Goal: Task Accomplishment & Management: Manage account settings

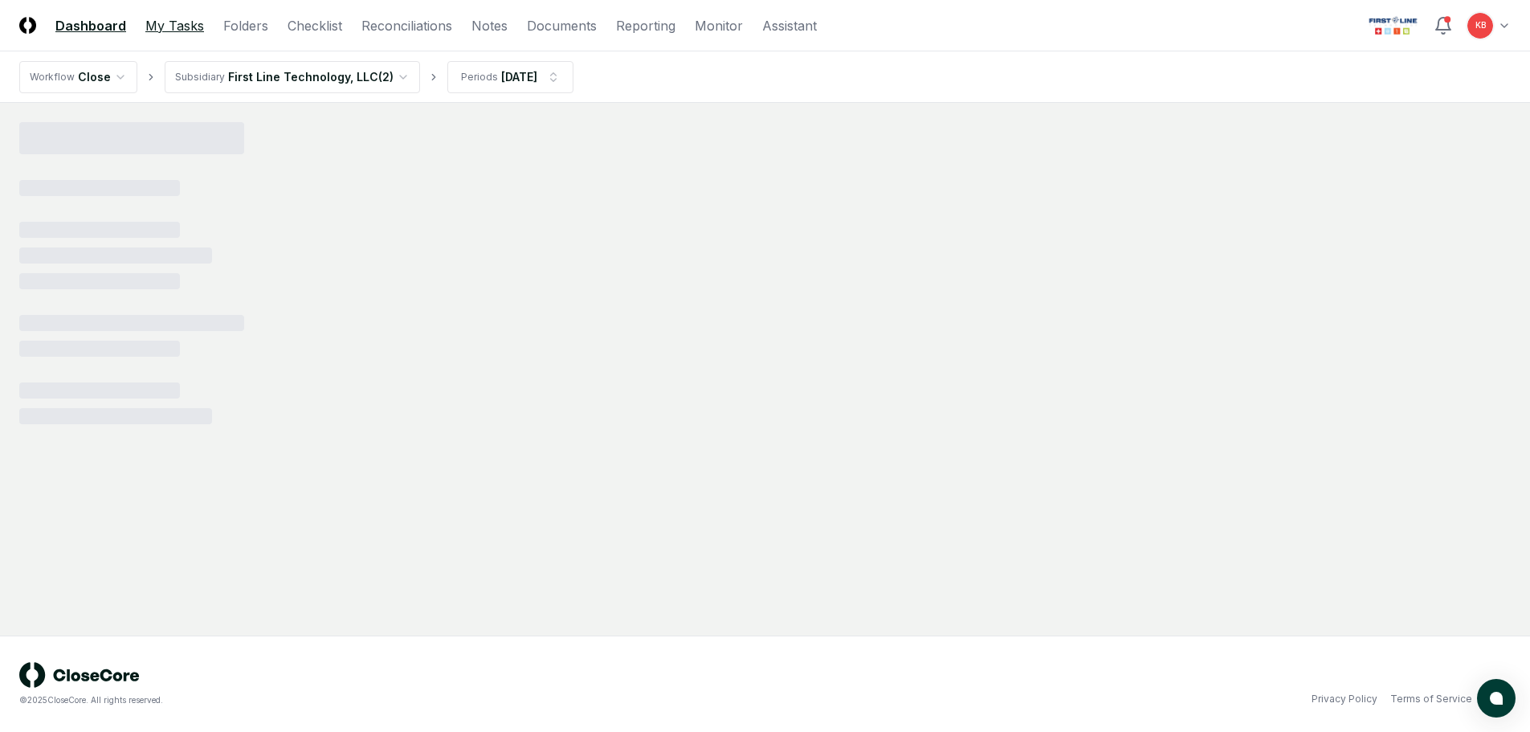
click at [190, 27] on link "My Tasks" at bounding box center [174, 25] width 59 height 19
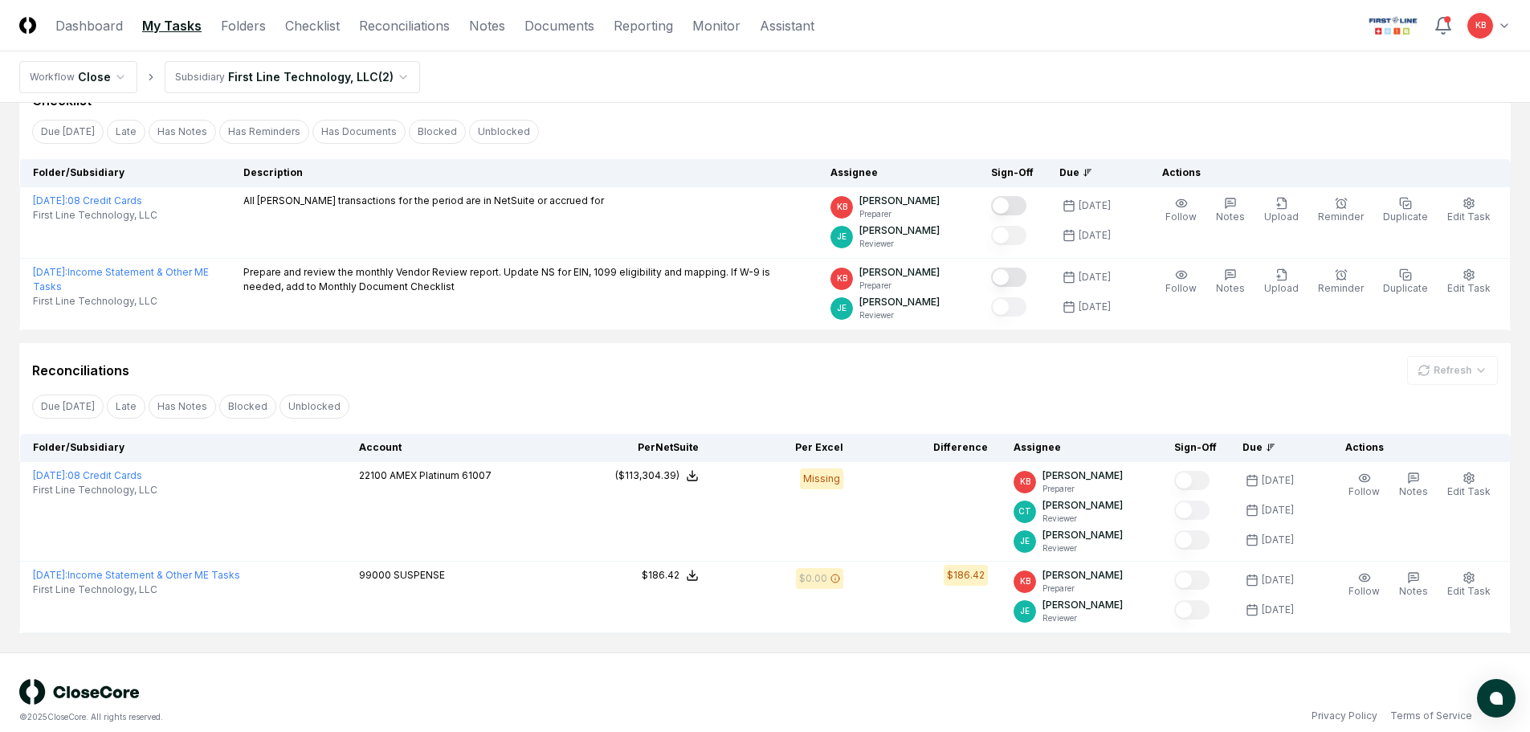
scroll to position [96, 0]
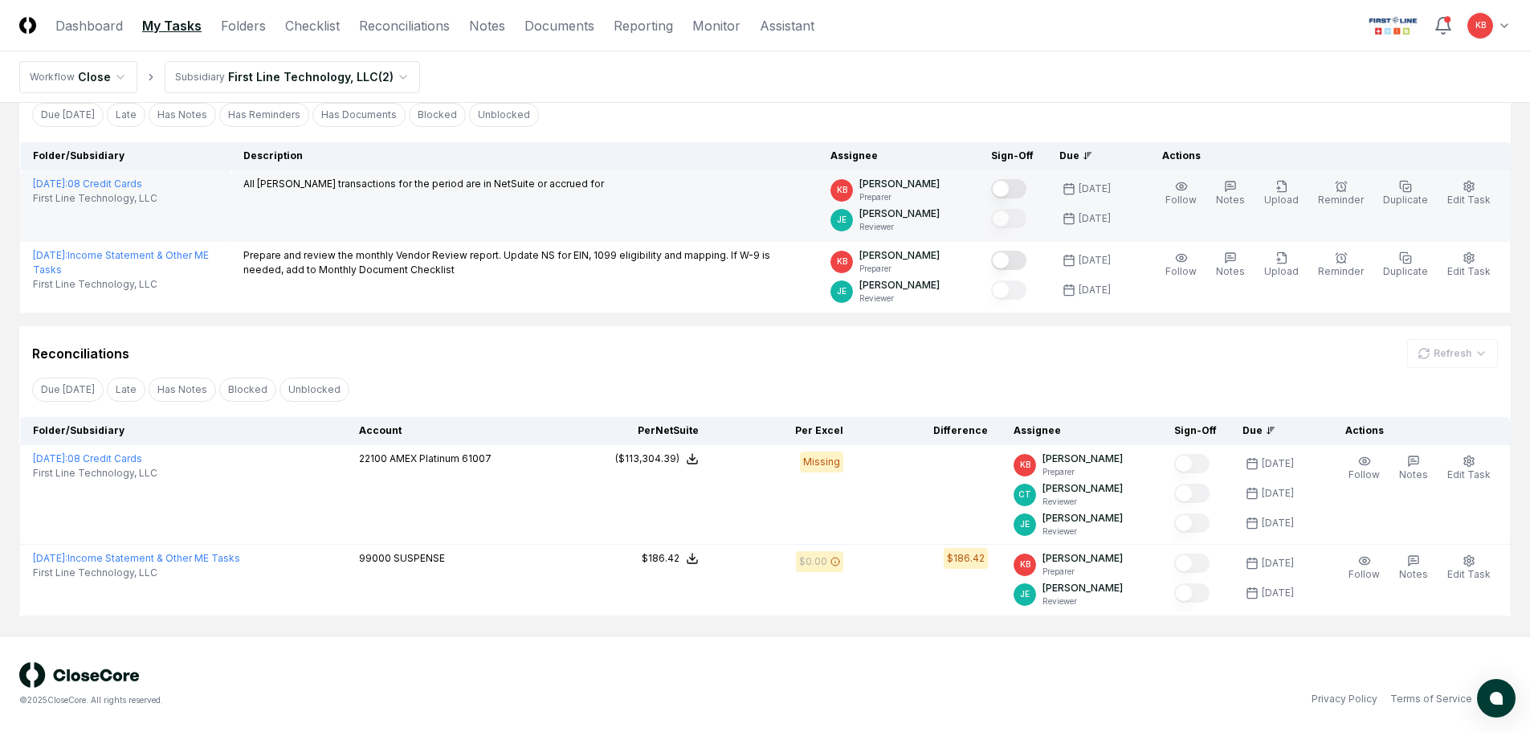
click at [1017, 186] on button "Mark complete" at bounding box center [1008, 188] width 35 height 19
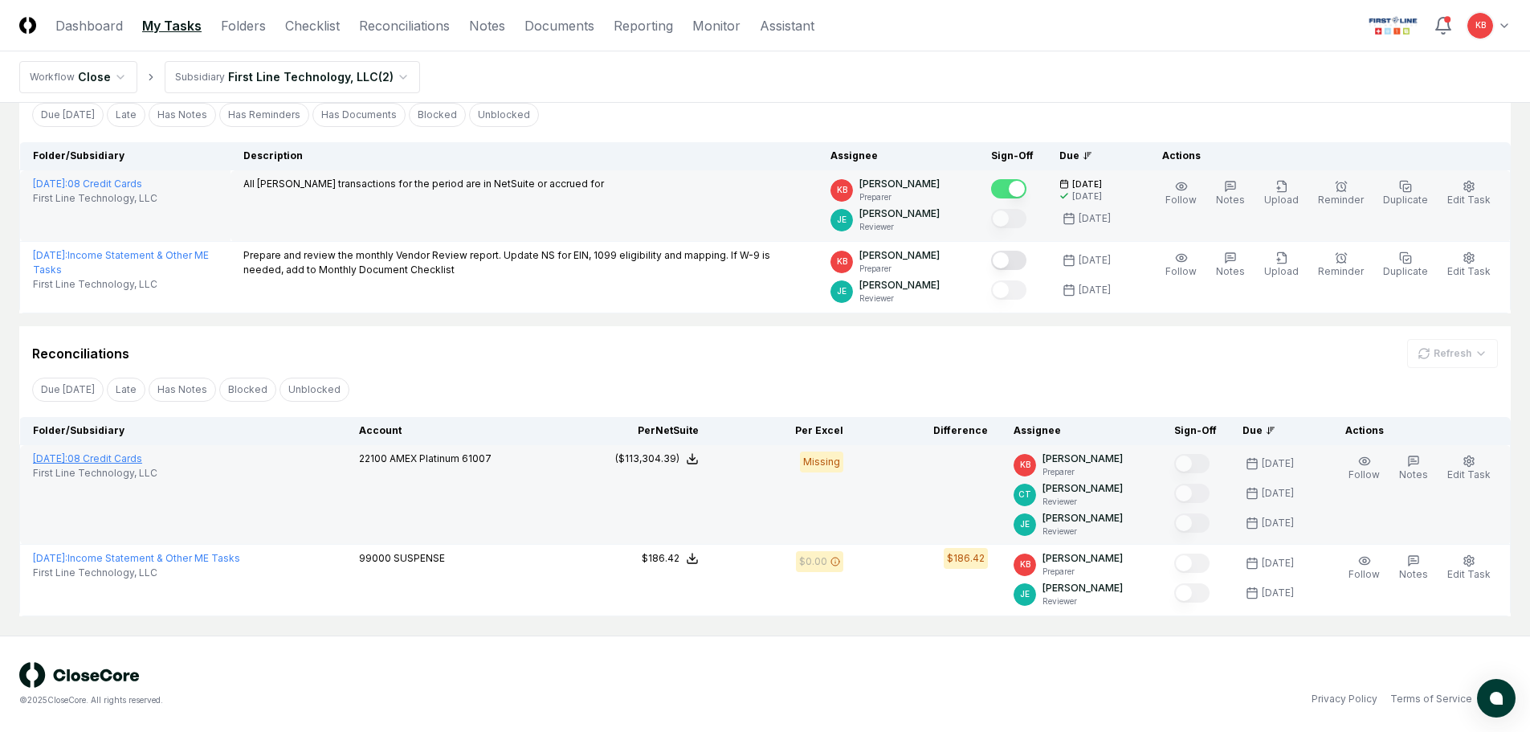
click at [106, 460] on link "[DATE] : 08 Credit Cards" at bounding box center [87, 458] width 109 height 12
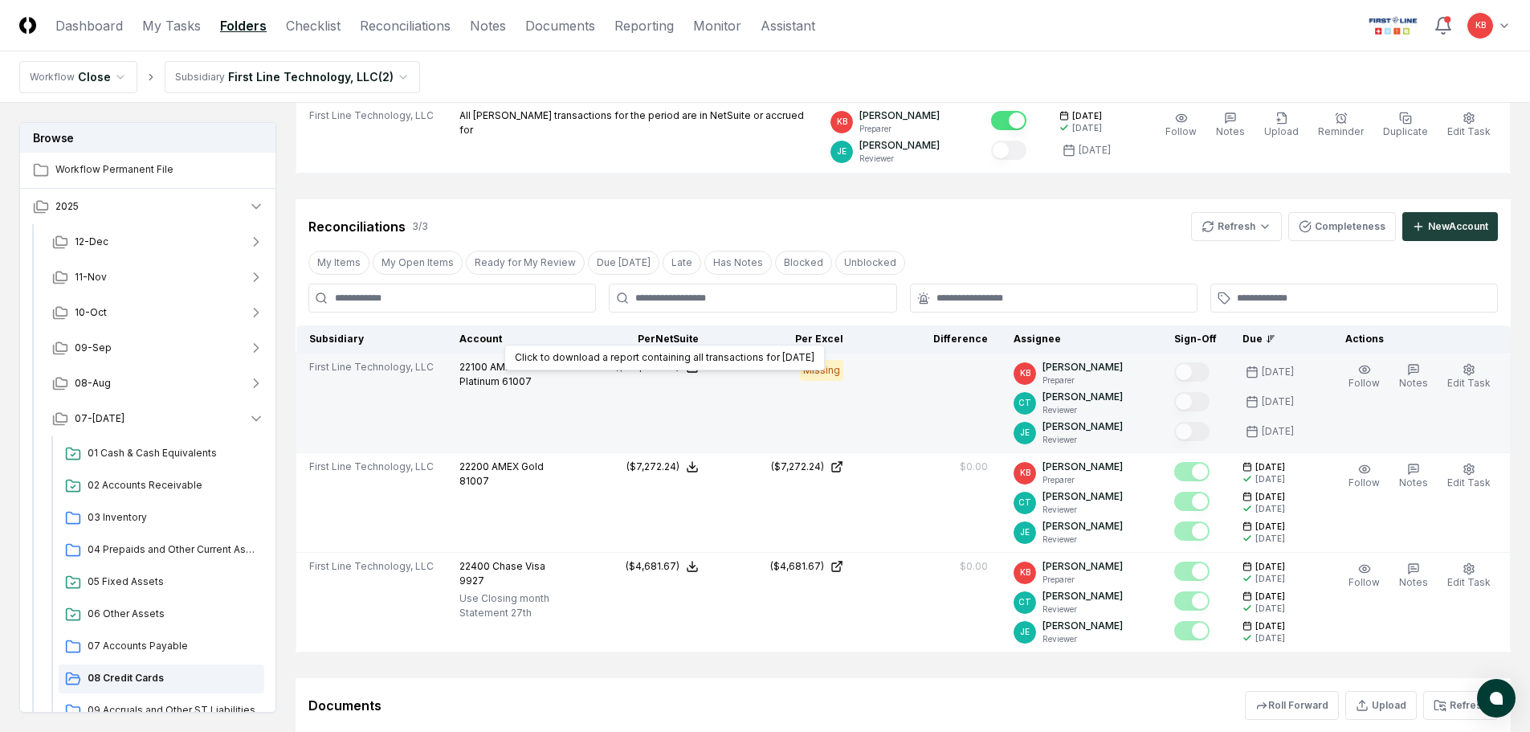
scroll to position [203, 0]
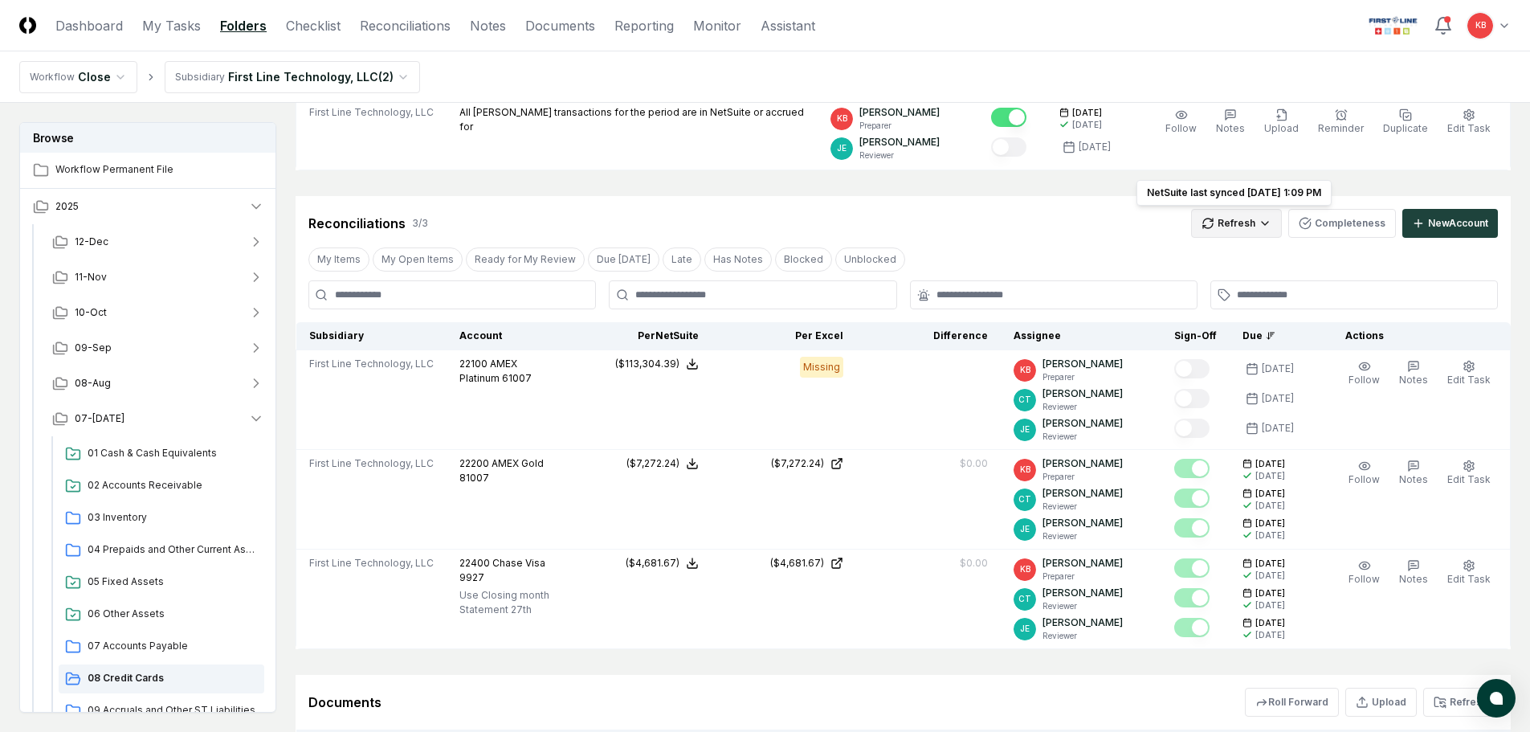
click at [1249, 227] on html "CloseCore Dashboard My Tasks Folders Checklist Reconciliations Notes Documents …" at bounding box center [765, 378] width 1530 height 1162
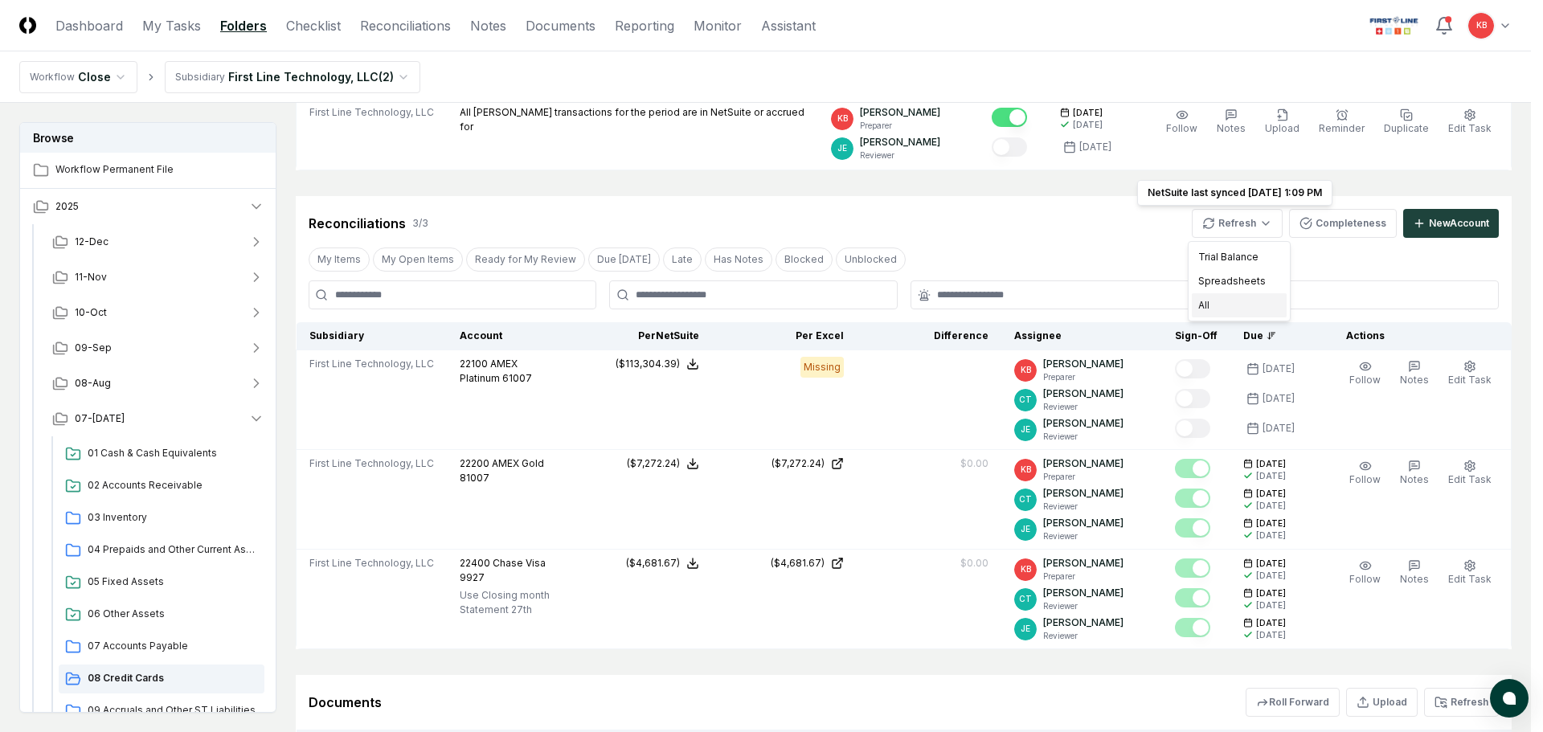
click at [1236, 306] on div "All" at bounding box center [1238, 305] width 95 height 24
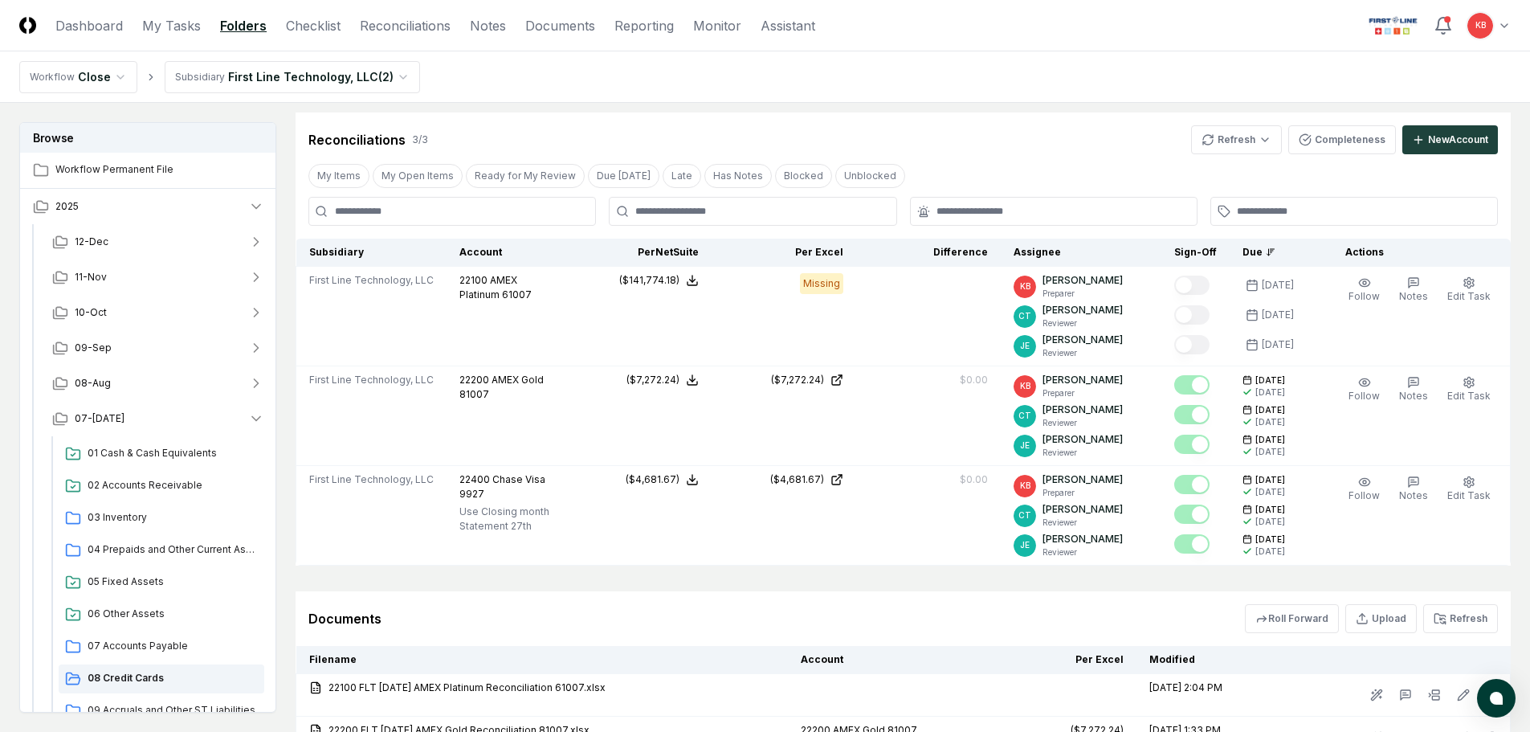
scroll to position [257, 0]
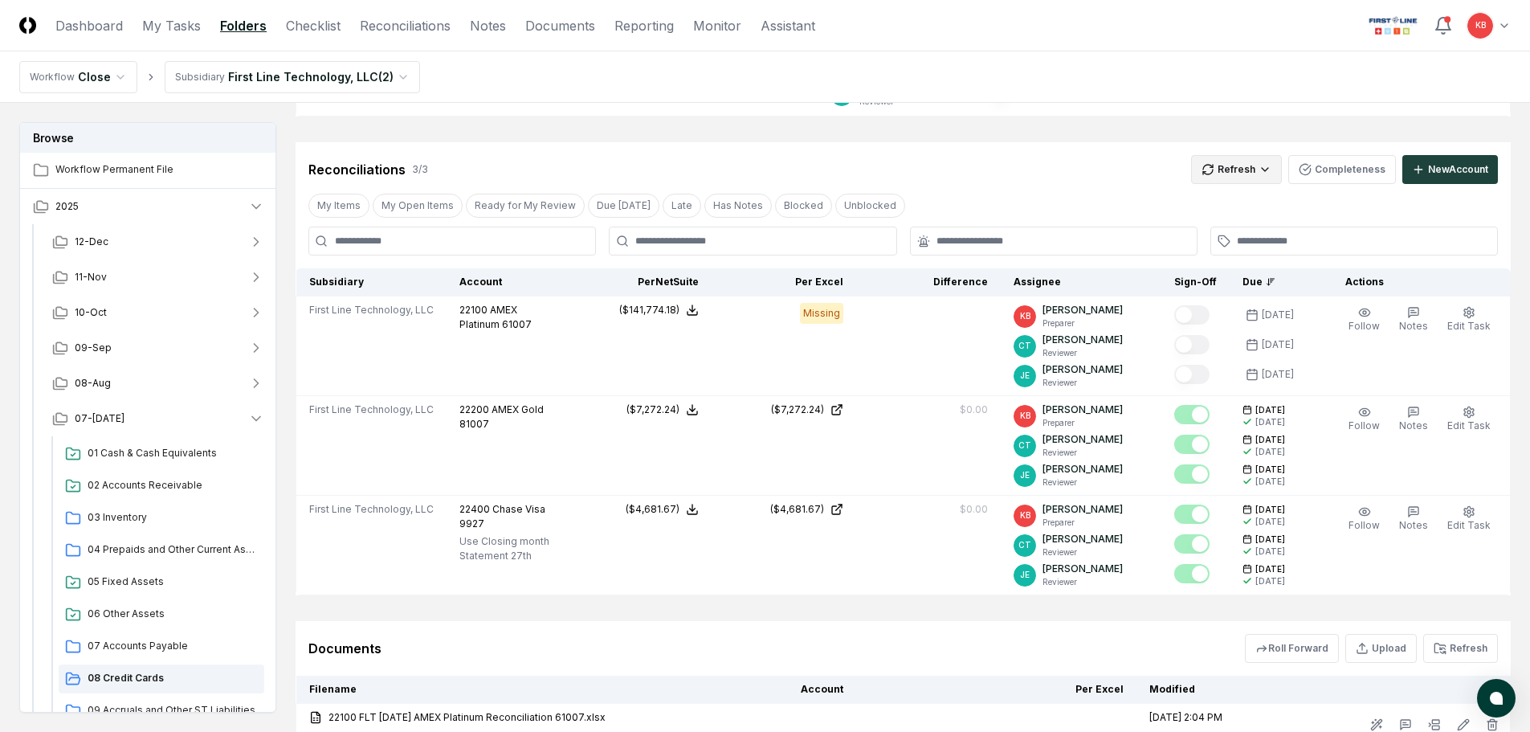
click at [1247, 174] on html "CloseCore Dashboard My Tasks Folders Checklist Reconciliations Notes Documents …" at bounding box center [765, 366] width 1530 height 1247
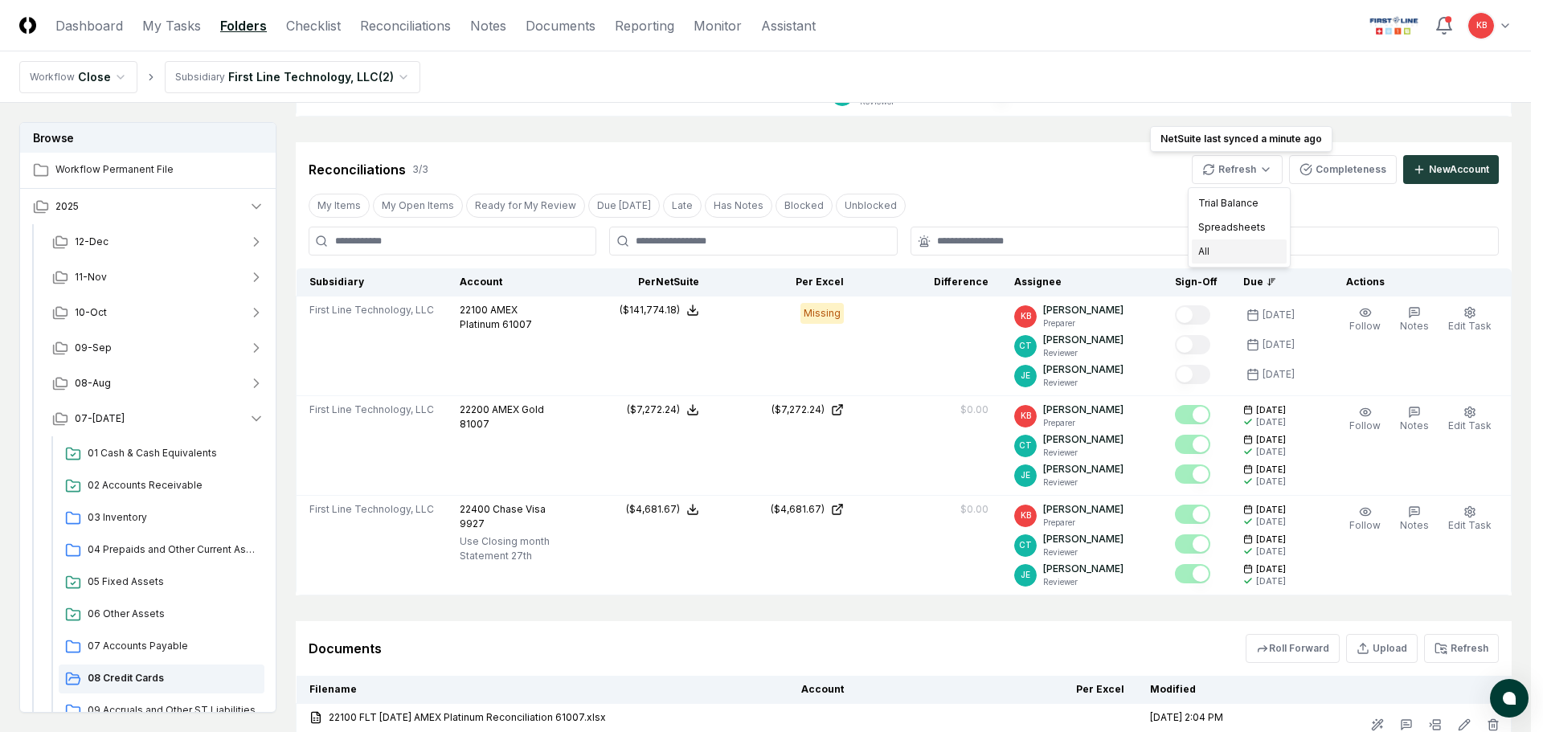
click at [1220, 256] on div "All" at bounding box center [1238, 251] width 95 height 24
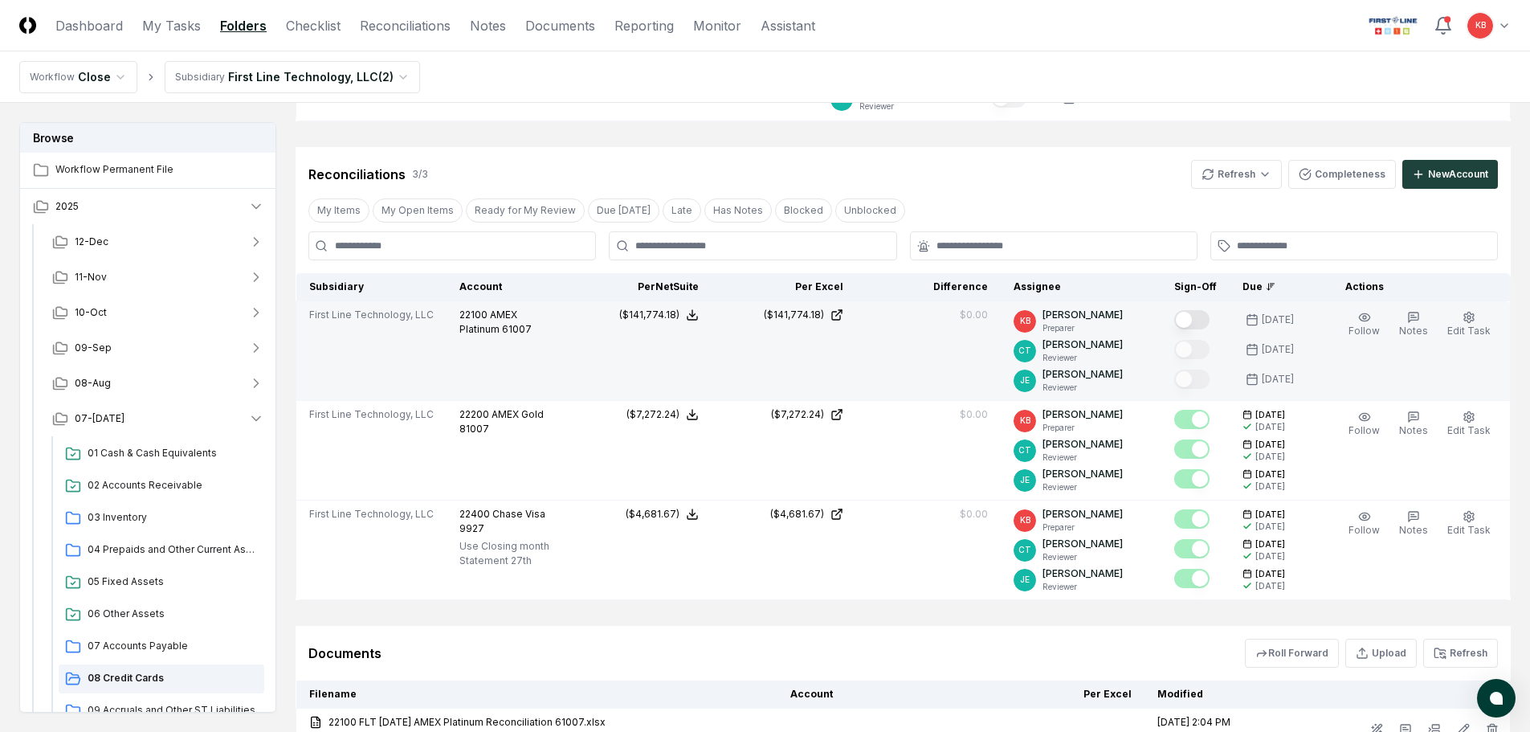
scroll to position [203, 0]
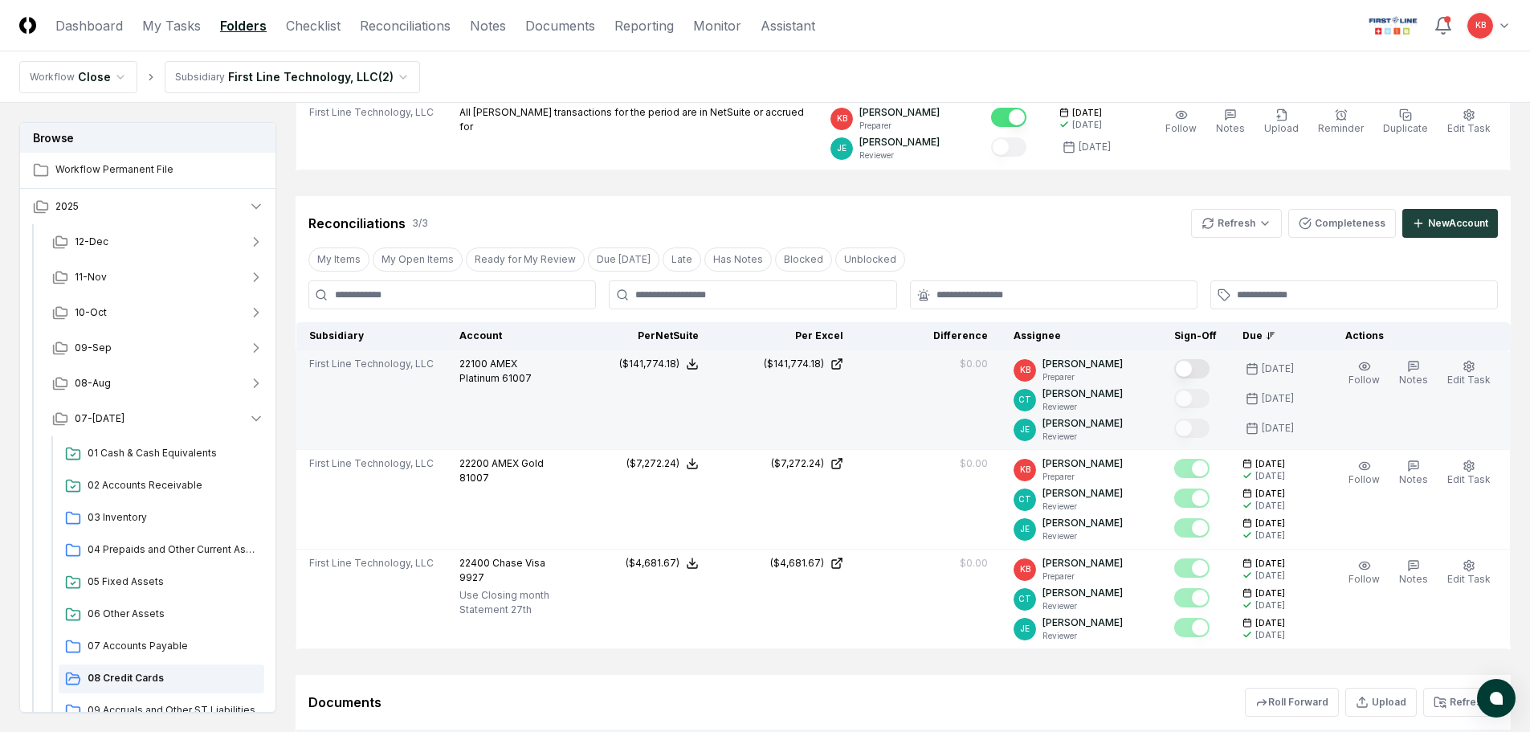
click at [1191, 364] on button "Mark complete" at bounding box center [1192, 368] width 35 height 19
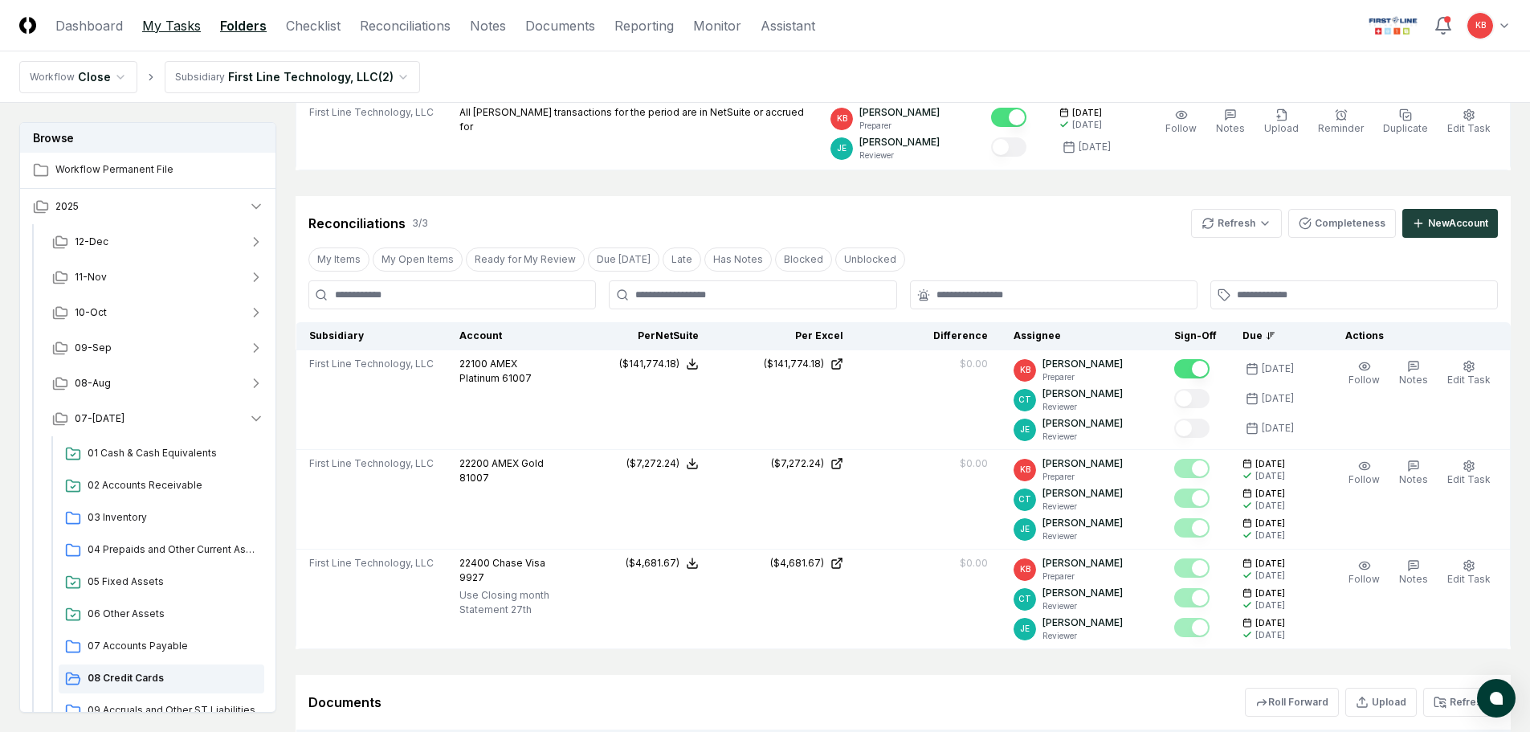
click at [179, 29] on link "My Tasks" at bounding box center [171, 25] width 59 height 19
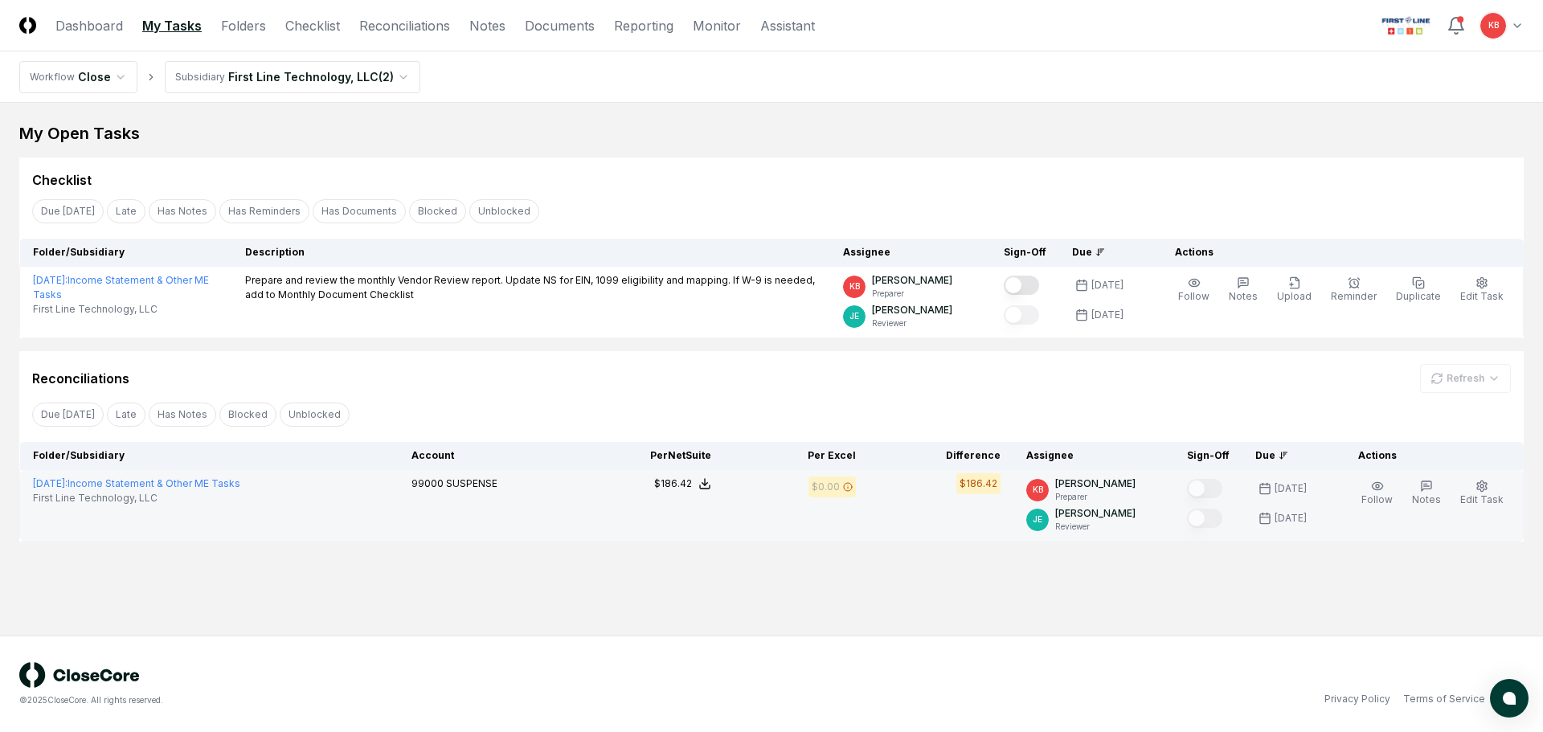
click at [198, 476] on div "[DATE] : Income Statement & Other ME Tasks First Line Technology, LLC" at bounding box center [209, 490] width 353 height 29
click at [199, 476] on div "[DATE] : Income Statement & Other ME Tasks First Line Technology, LLC" at bounding box center [209, 490] width 353 height 29
click at [199, 482] on link "[DATE] : Income Statement & Other ME Tasks" at bounding box center [136, 483] width 207 height 12
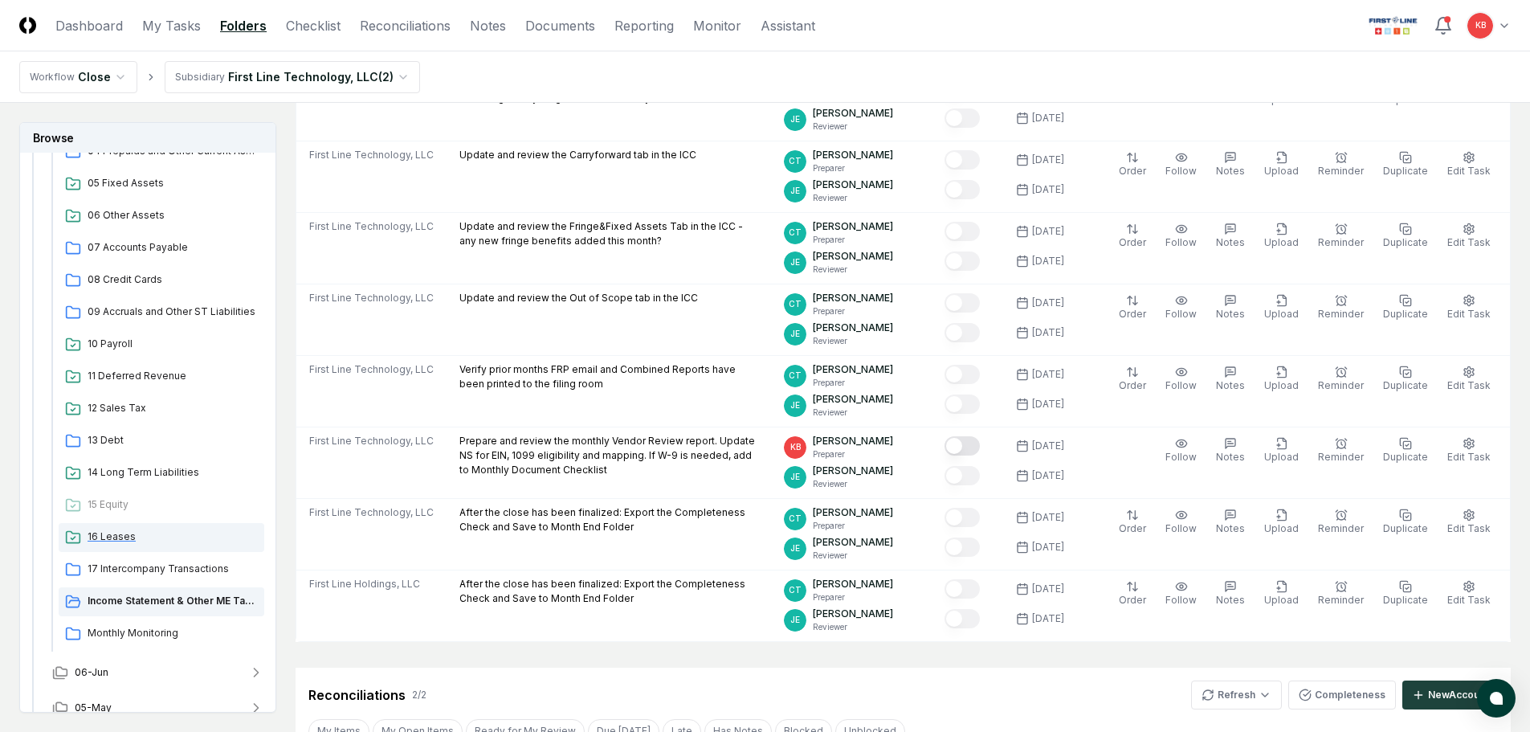
scroll to position [456, 0]
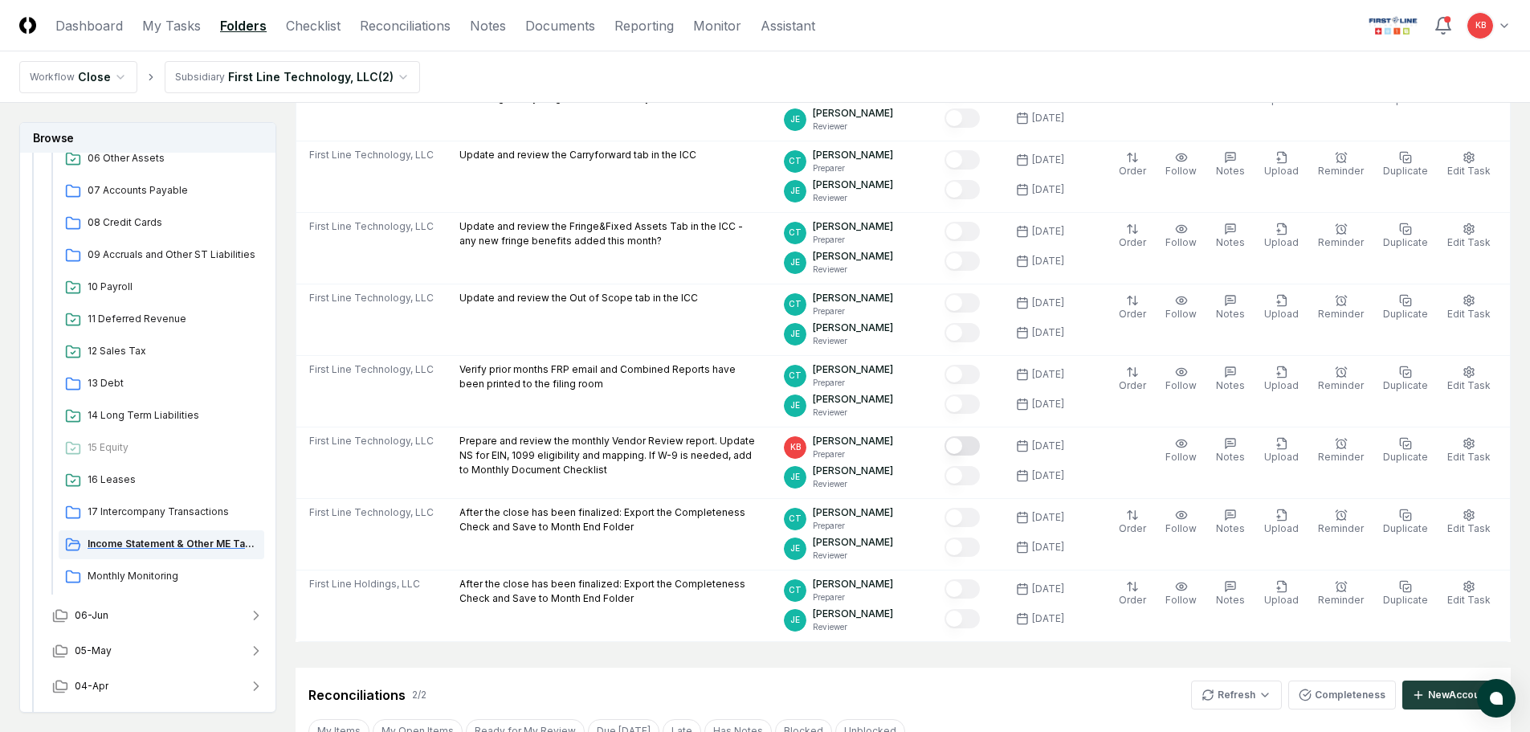
click at [161, 547] on span "Income Statement & Other ME Tasks" at bounding box center [173, 544] width 170 height 14
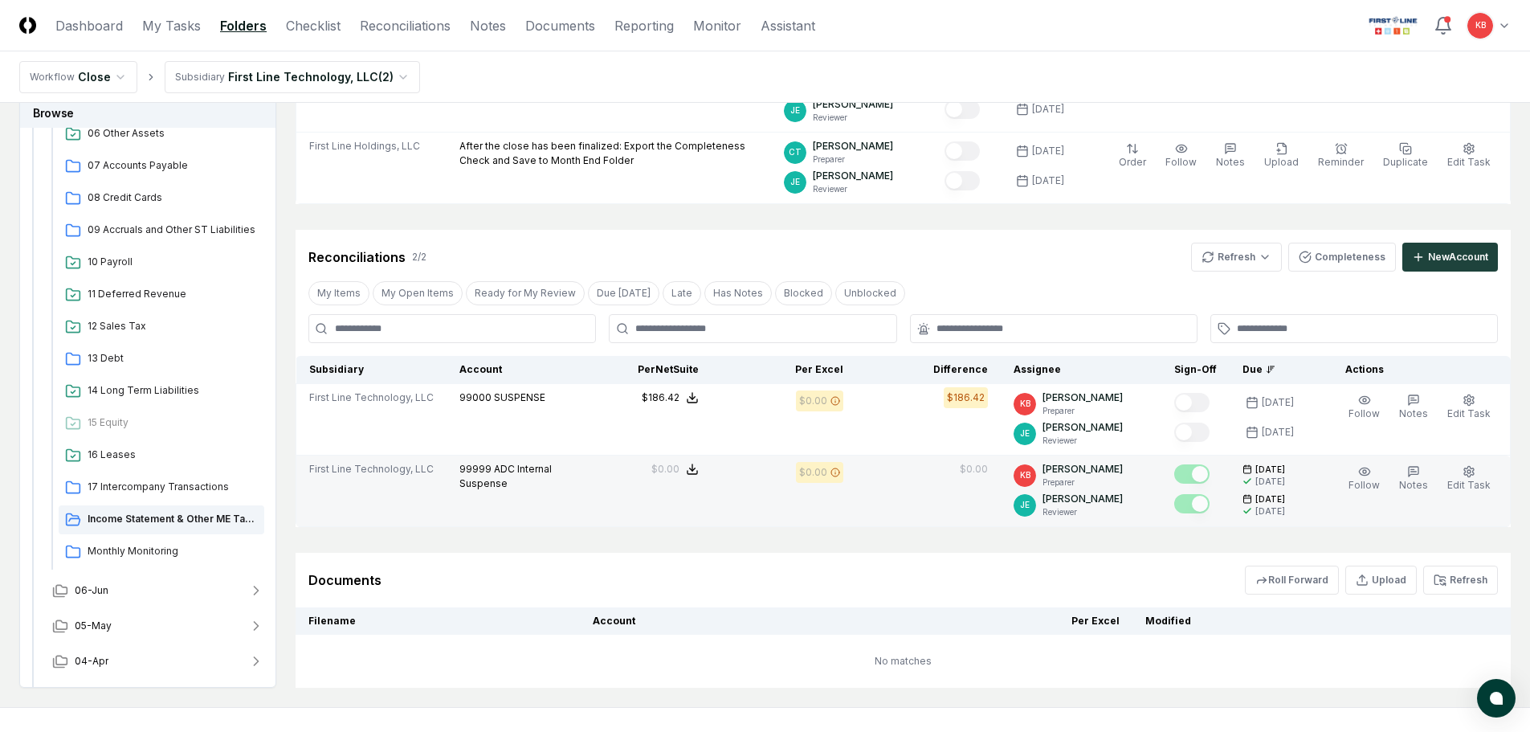
scroll to position [884, 0]
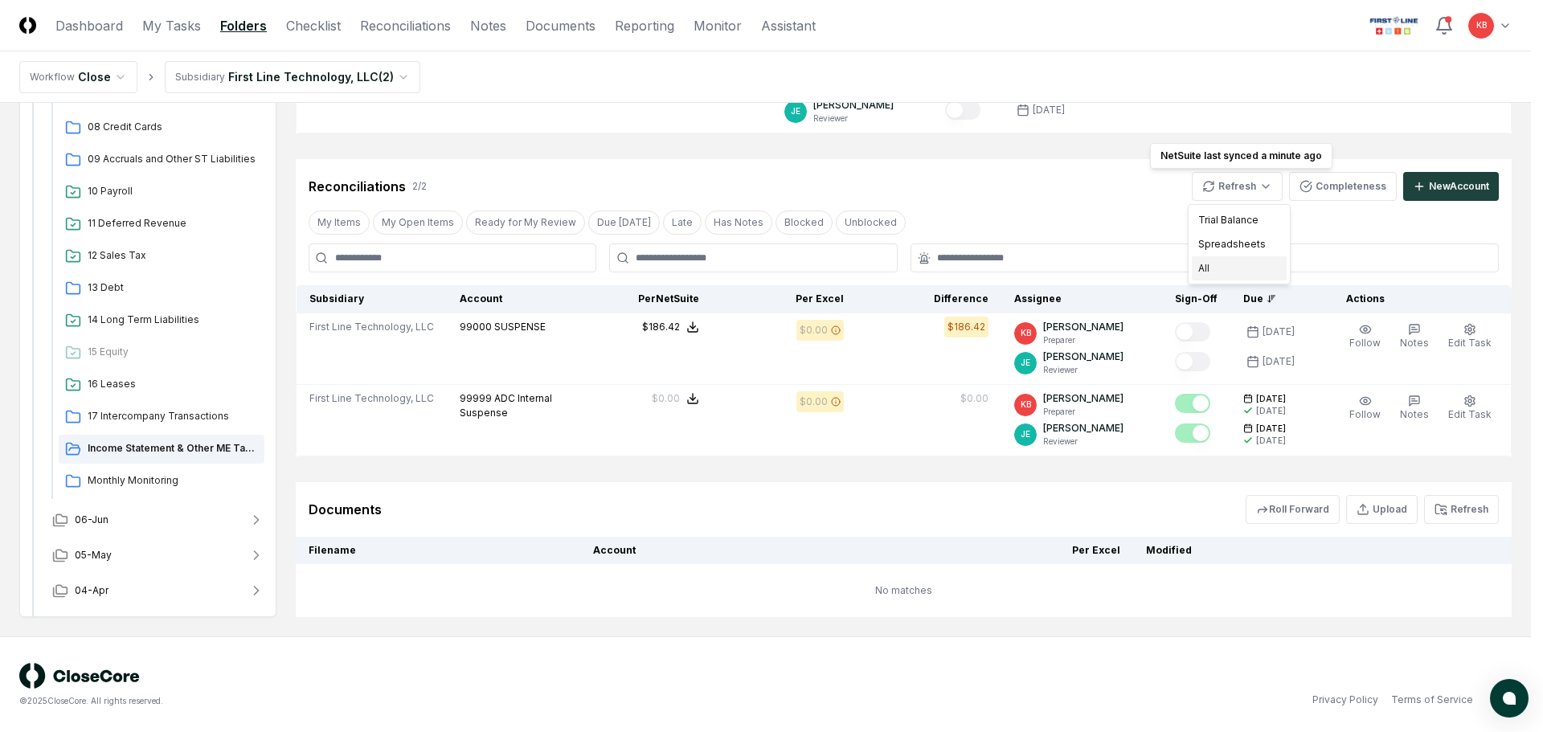
click at [1230, 271] on div "All" at bounding box center [1238, 268] width 95 height 24
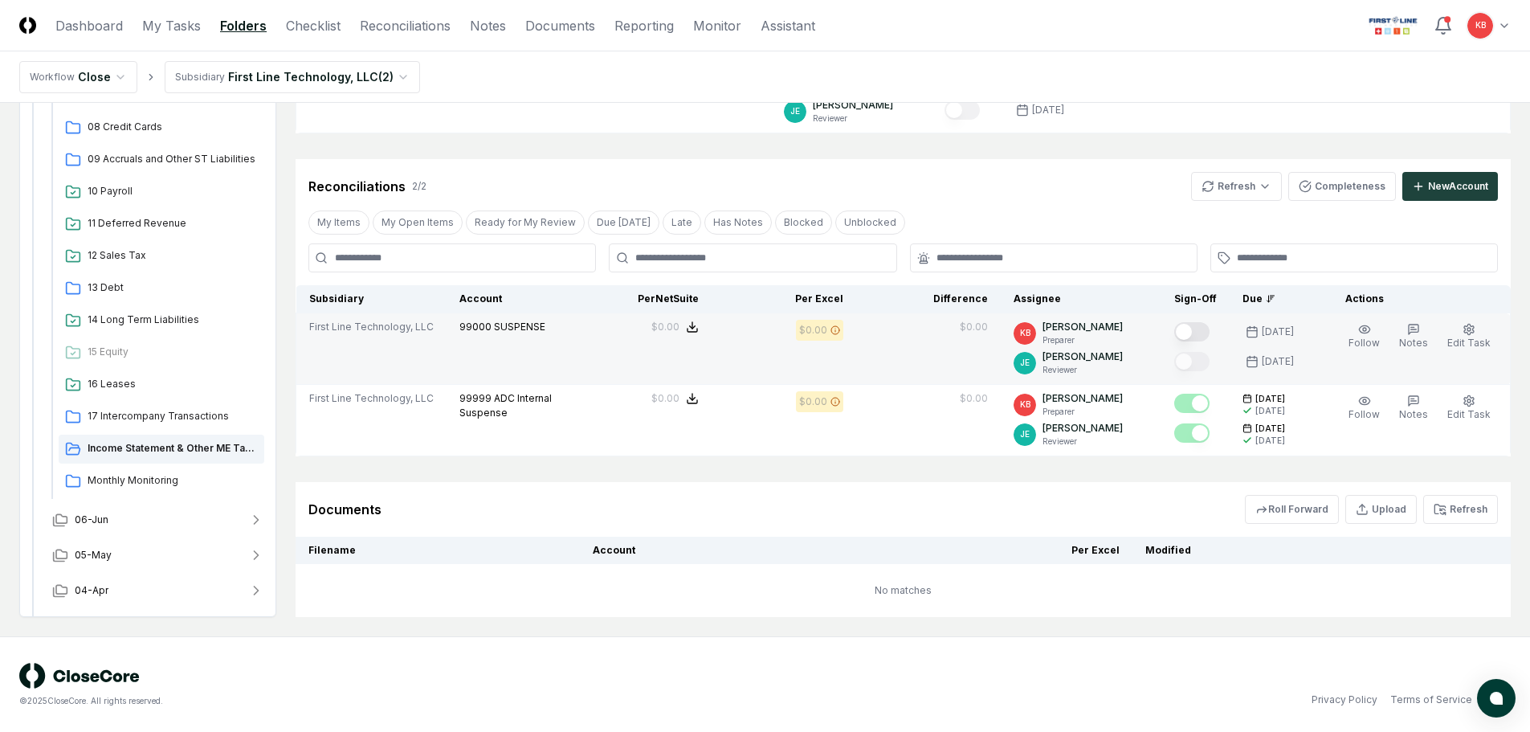
drag, startPoint x: 1196, startPoint y: 328, endPoint x: 1188, endPoint y: 335, distance: 10.8
click at [1196, 328] on button "Mark complete" at bounding box center [1192, 331] width 35 height 19
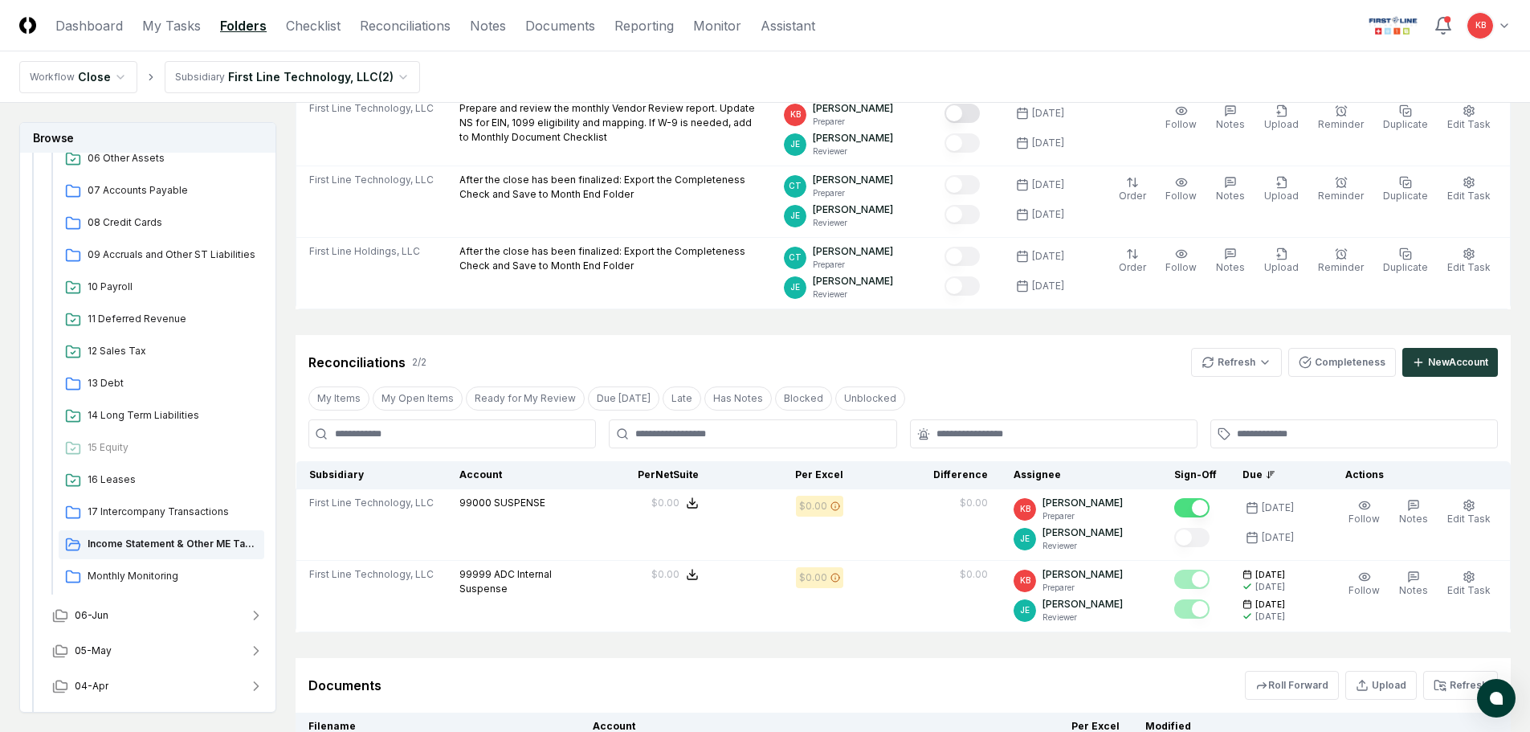
scroll to position [697, 0]
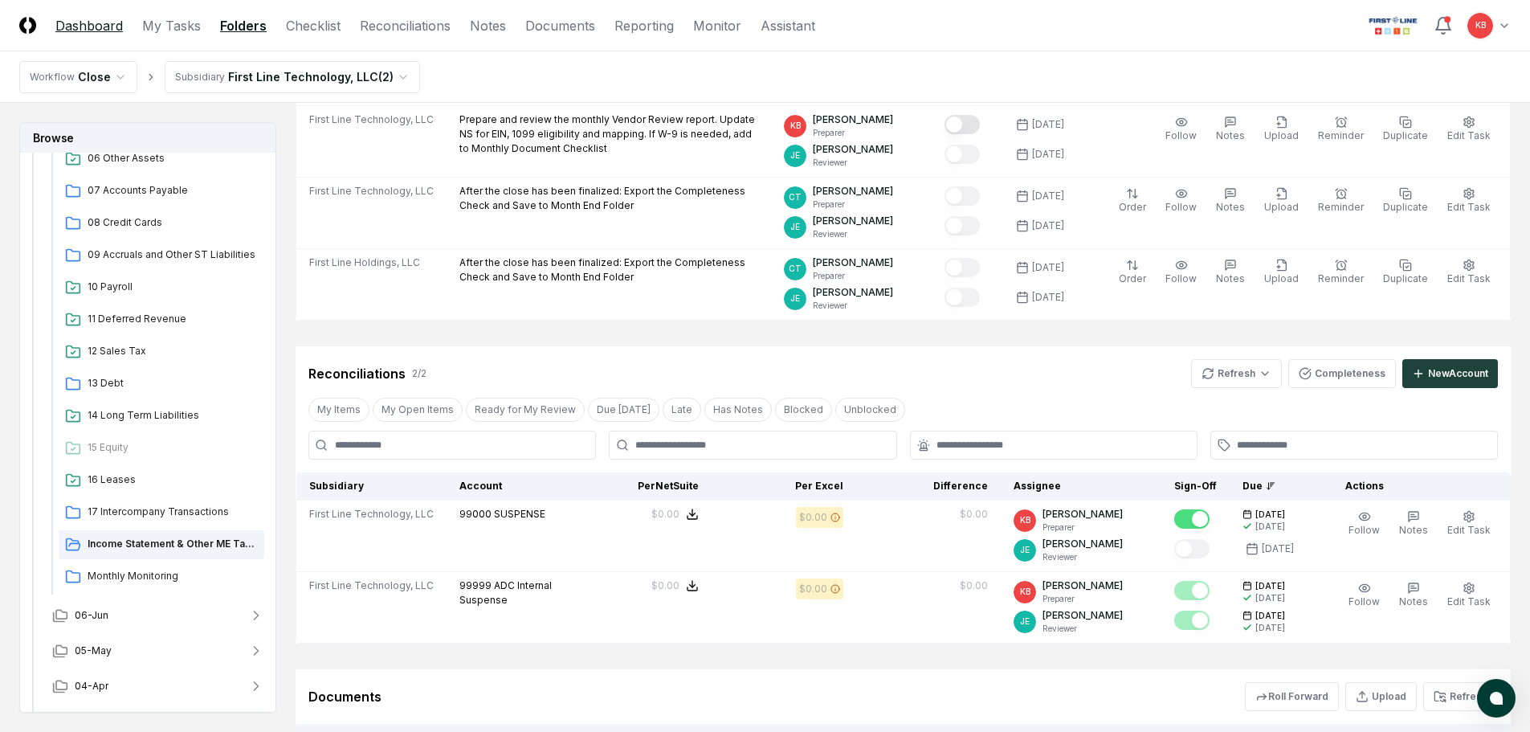
click at [111, 29] on link "Dashboard" at bounding box center [88, 25] width 67 height 19
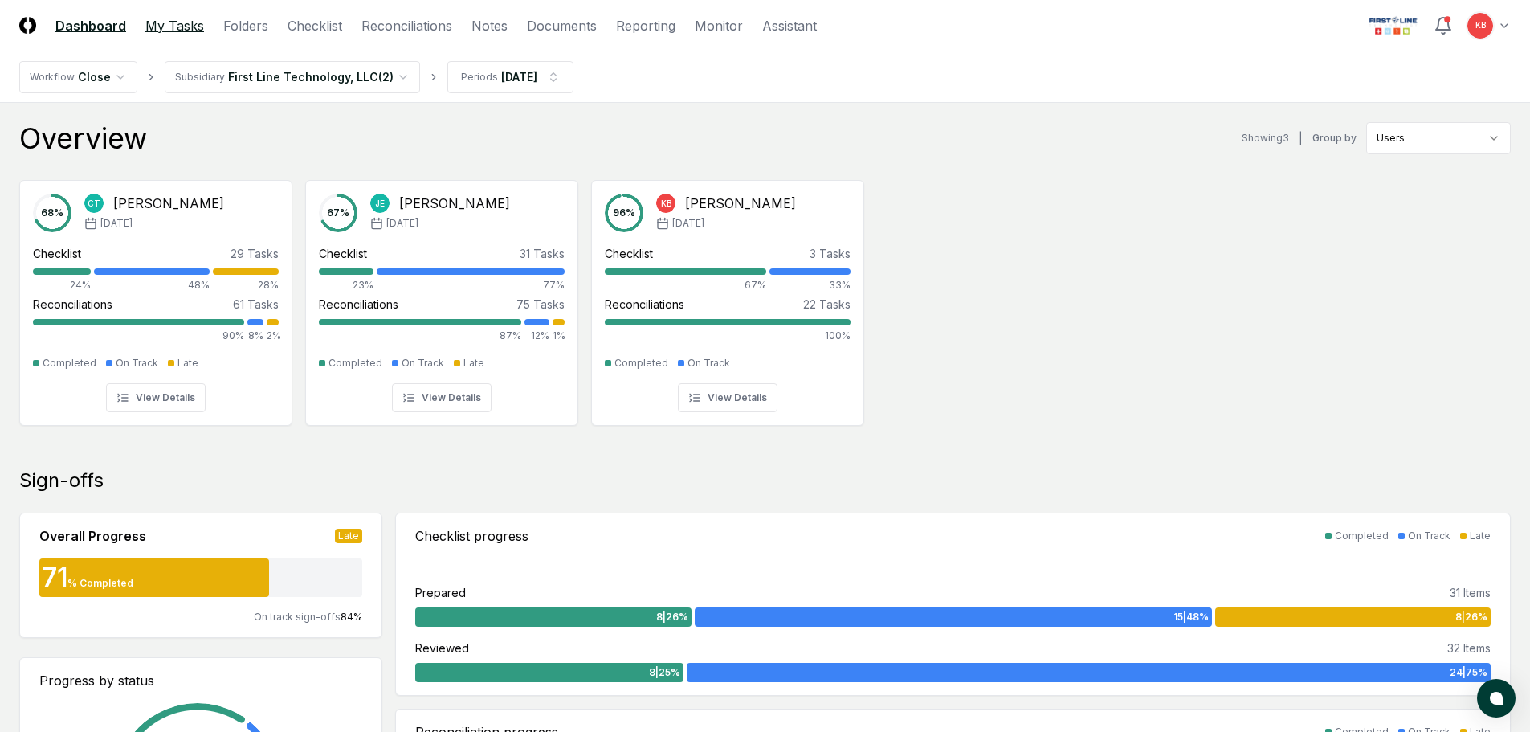
click at [183, 31] on link "My Tasks" at bounding box center [174, 25] width 59 height 19
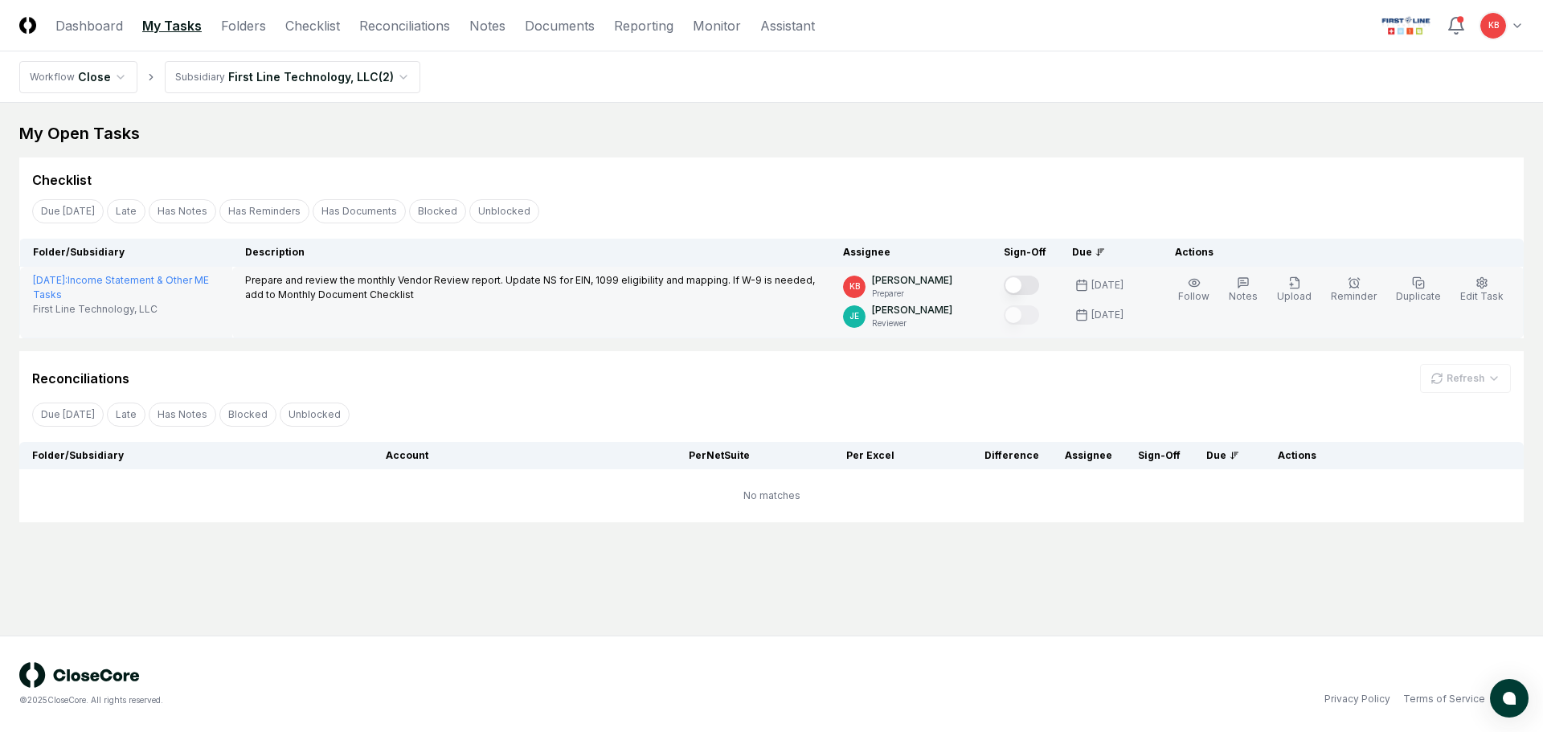
click at [1028, 280] on button "Mark complete" at bounding box center [1020, 285] width 35 height 19
click at [101, 16] on link "Dashboard" at bounding box center [88, 25] width 67 height 19
